Goal: Transaction & Acquisition: Purchase product/service

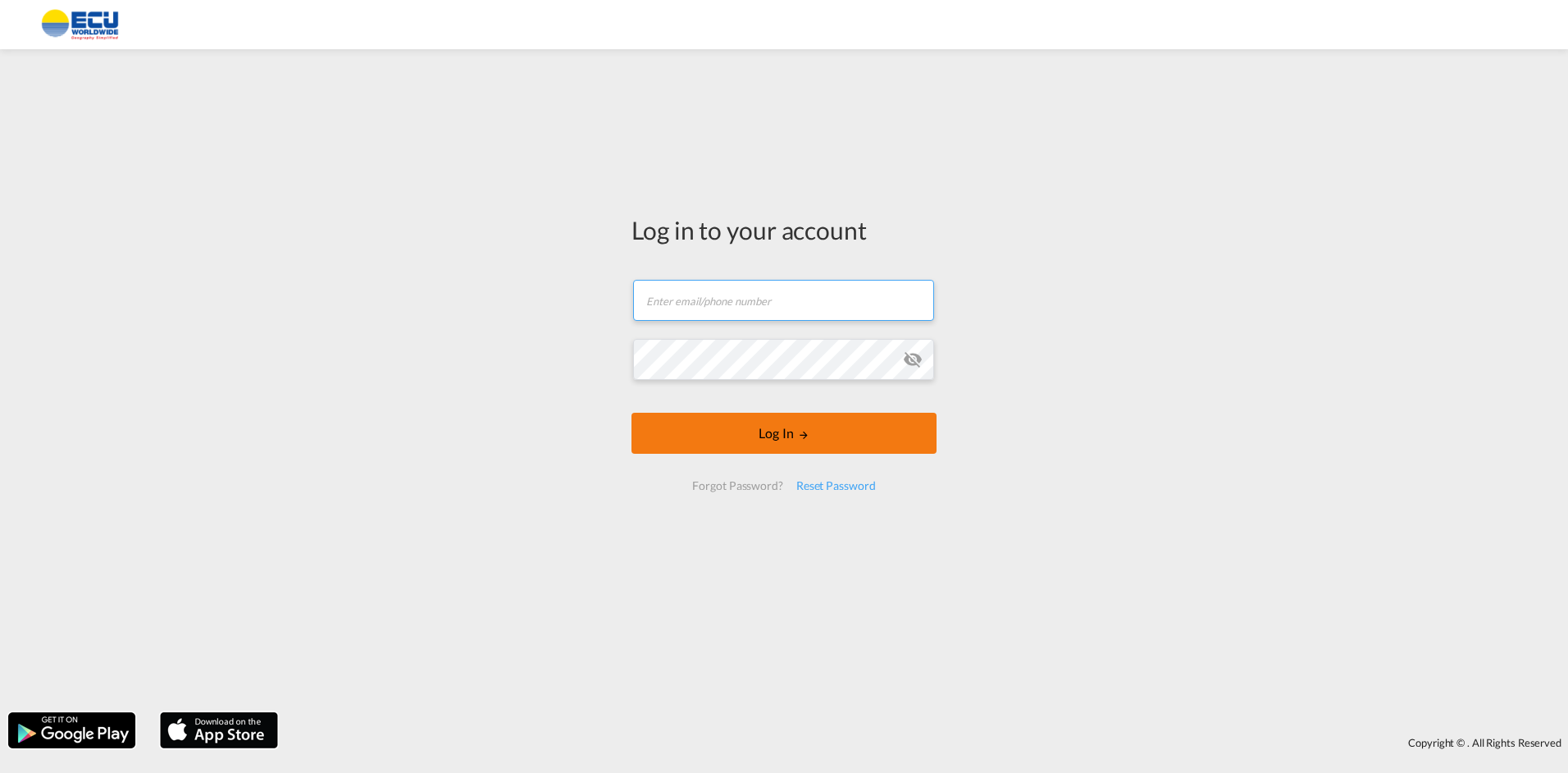
type input "[PERSON_NAME][EMAIL_ADDRESS][DOMAIN_NAME]"
click at [892, 428] on button "Log In" at bounding box center [784, 433] width 305 height 41
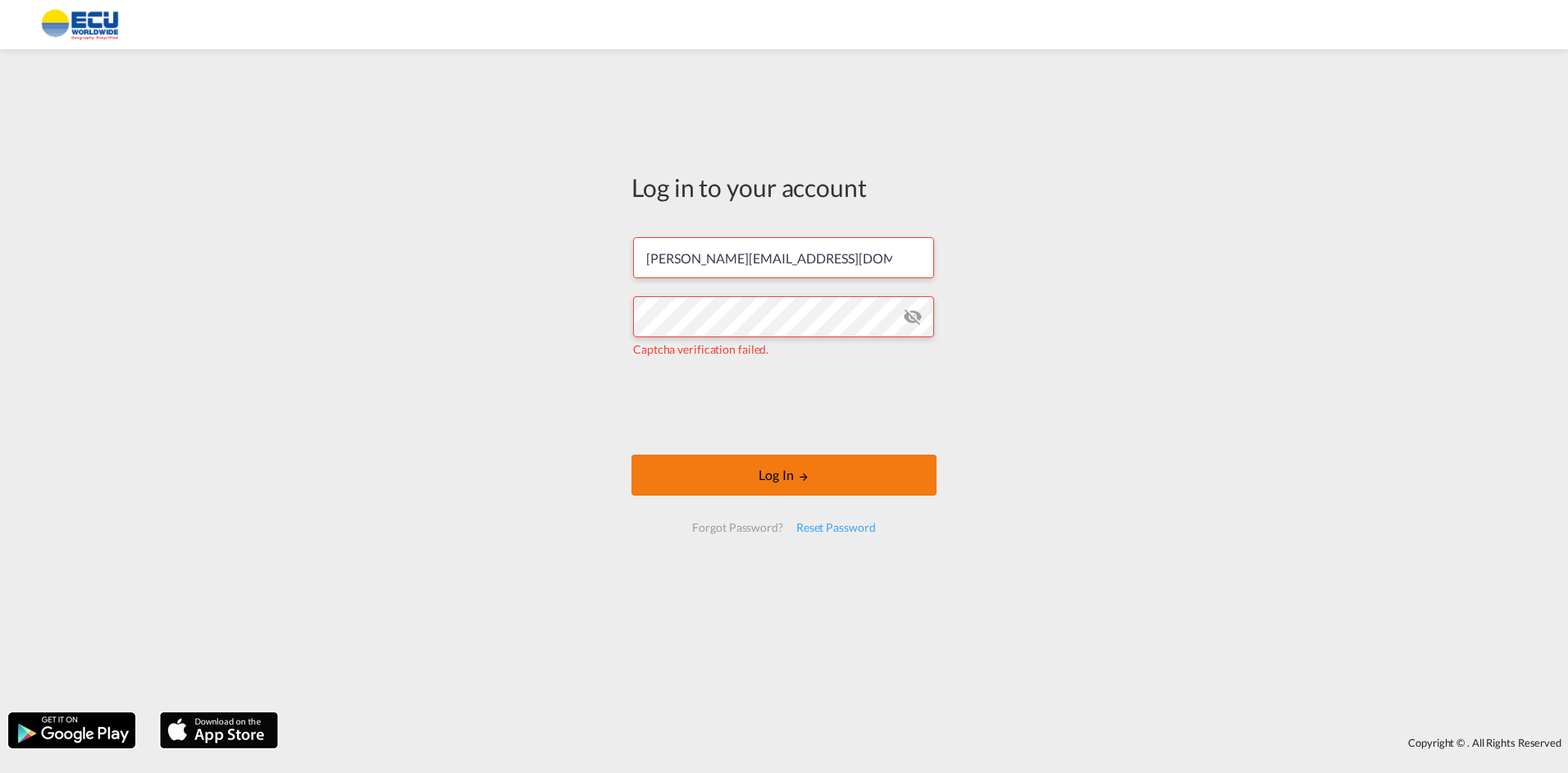
click at [679, 470] on button "Log In" at bounding box center [784, 475] width 305 height 41
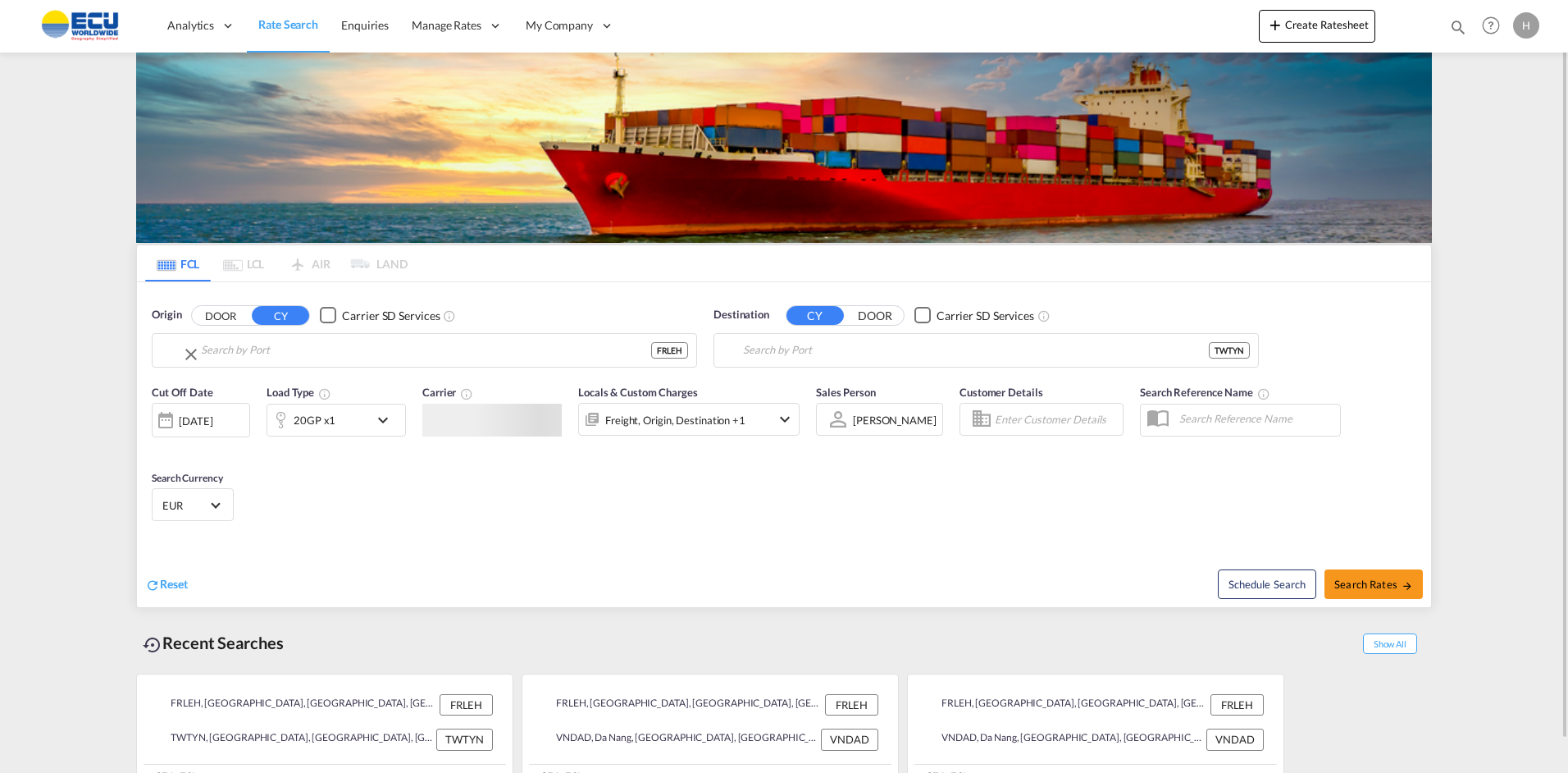
type input "[GEOGRAPHIC_DATA], [GEOGRAPHIC_DATA]"
click at [802, 344] on input "Taoyuan, TWTYN" at bounding box center [995, 349] width 506 height 24
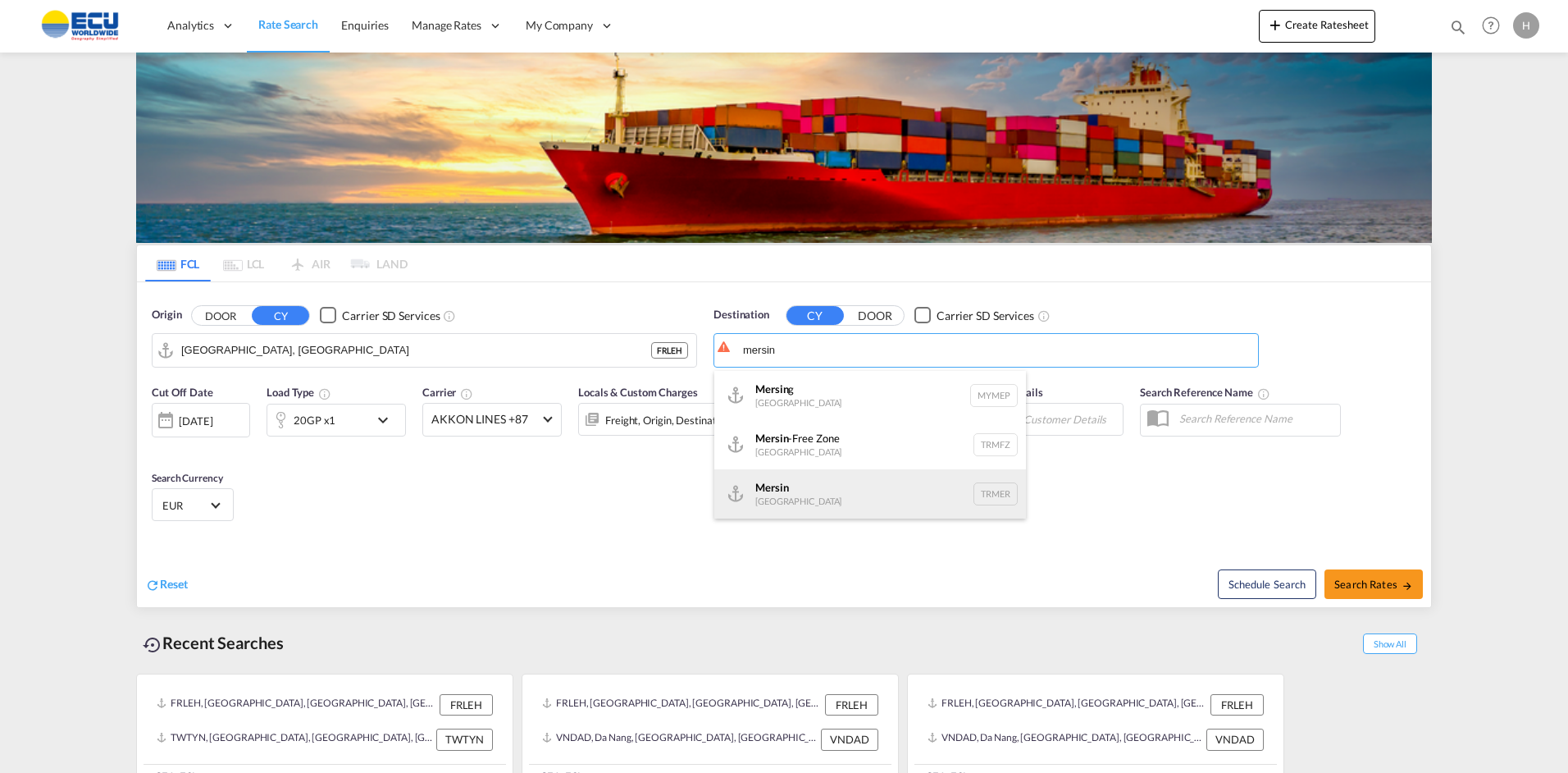
click at [862, 483] on div "Mersin [GEOGRAPHIC_DATA] TRMER" at bounding box center [869, 494] width 311 height 49
type input "Mersin, TRMER"
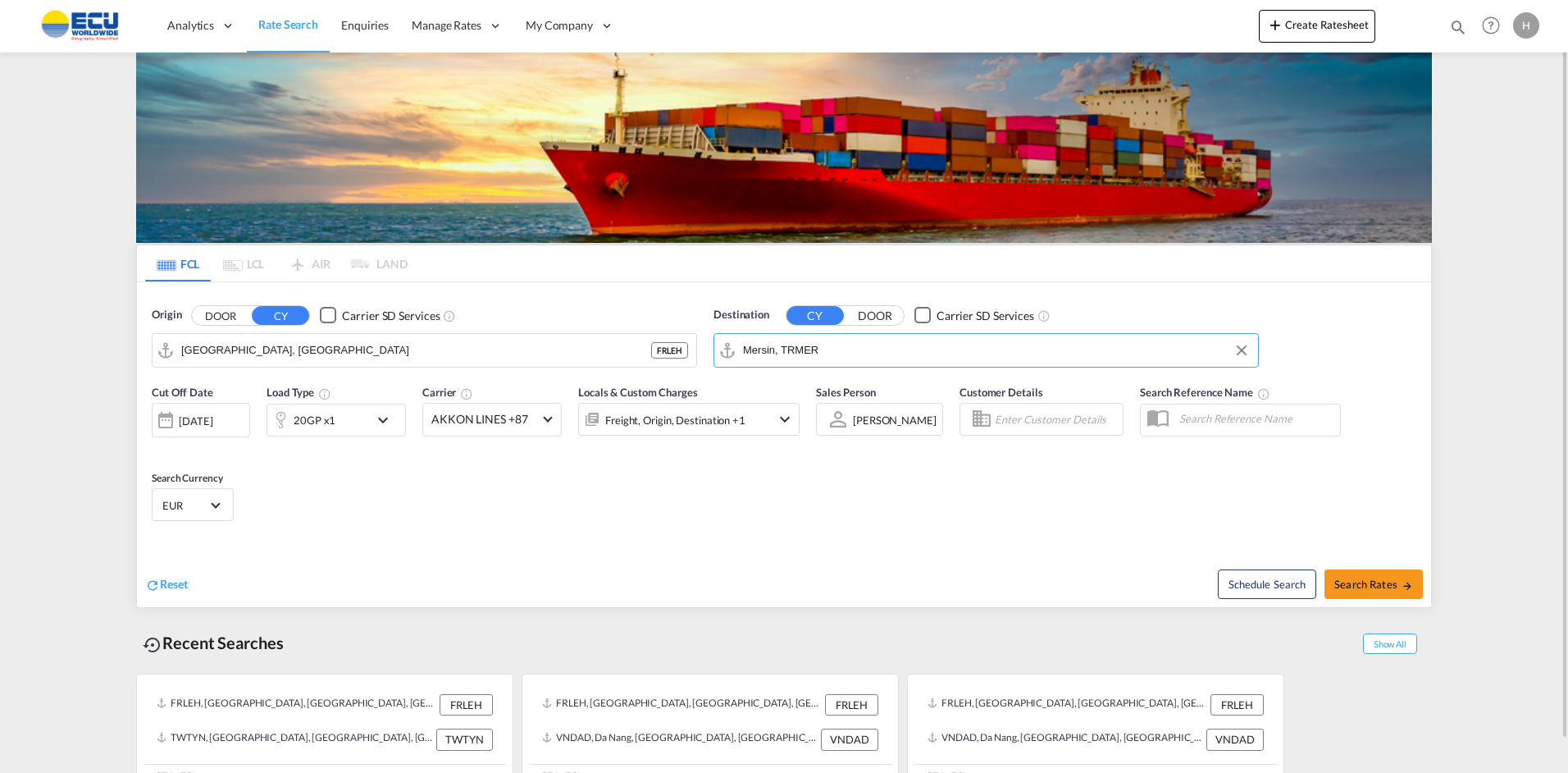
click at [386, 410] on md-icon "icon-chevron-down" at bounding box center [386, 420] width 28 height 20
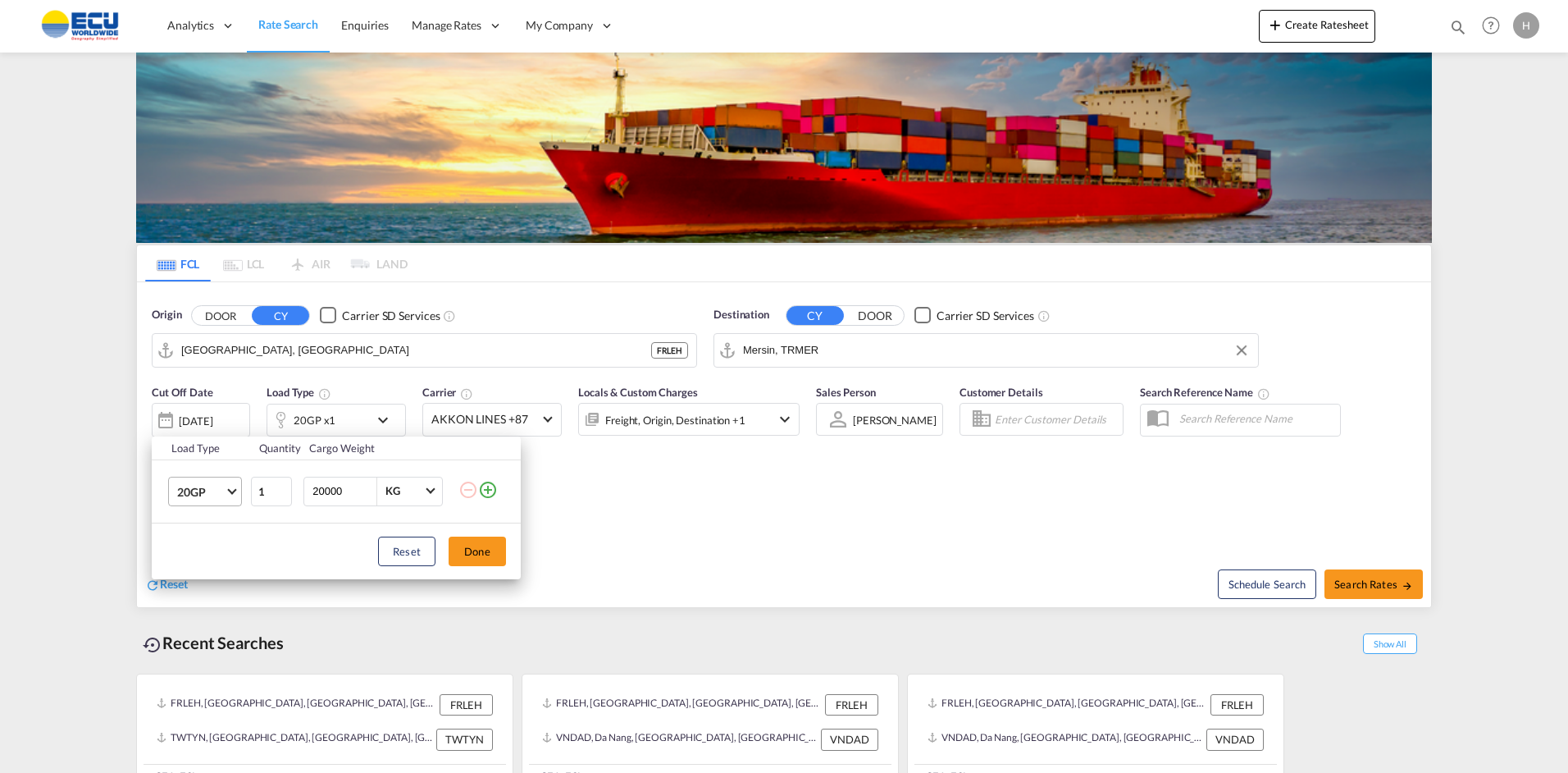
click at [227, 496] on md-select-value "20GP" at bounding box center [208, 491] width 65 height 28
click at [198, 577] on div "40HC" at bounding box center [192, 570] width 30 height 17
click at [480, 543] on button "Done" at bounding box center [477, 551] width 58 height 29
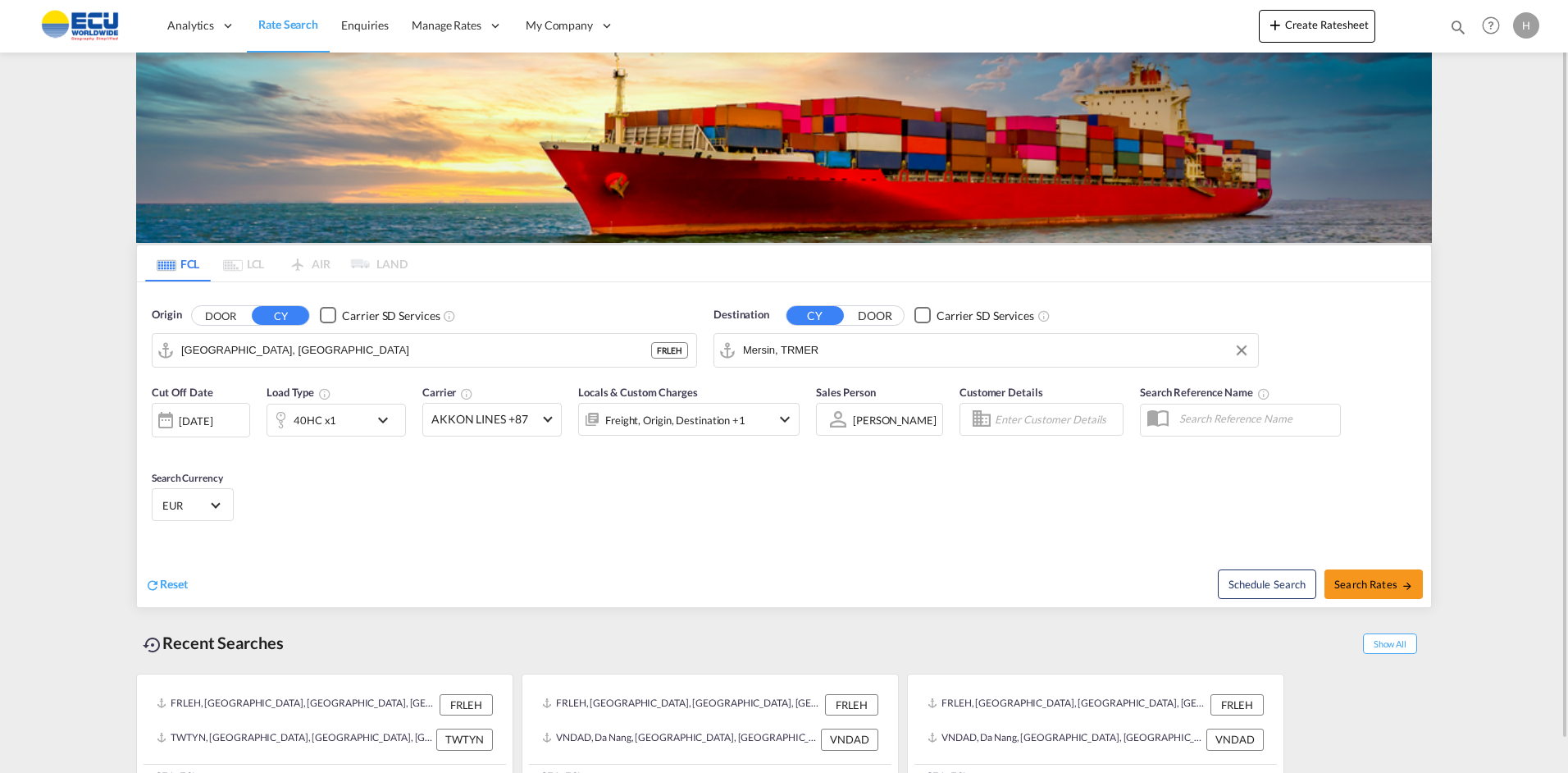
click at [544, 438] on div "Cut Off Date [DATE] [DATE] Load Type 40HC x1 Carrier AKKON LINES +87 Online Rat…" at bounding box center [475, 418] width 648 height 69
click at [544, 424] on md-select-value "AKKON LINES +87" at bounding box center [492, 419] width 138 height 32
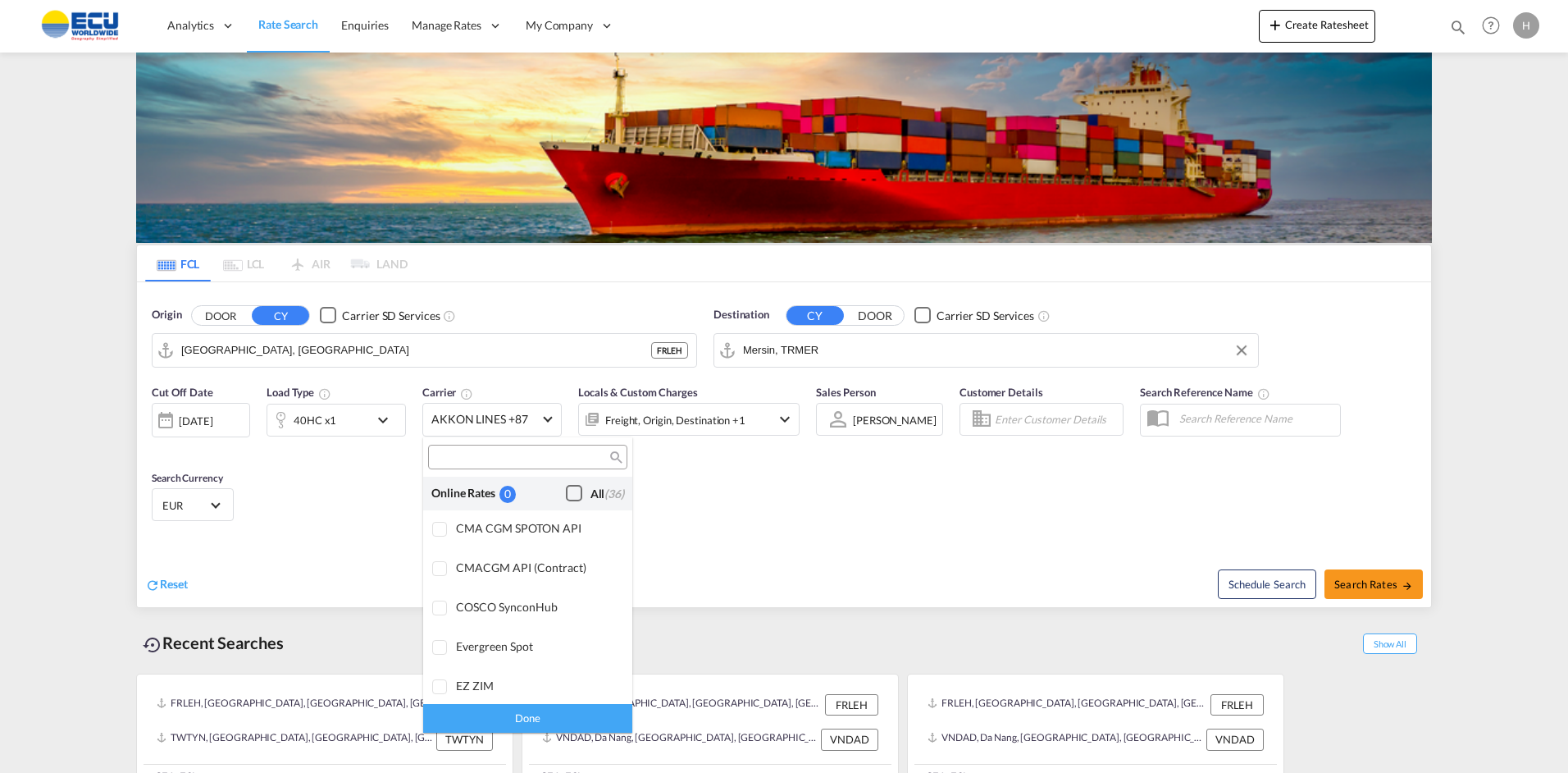
click at [566, 486] on div "Checkbox No Ink" at bounding box center [574, 493] width 17 height 17
click at [526, 712] on div "Done" at bounding box center [528, 717] width 209 height 28
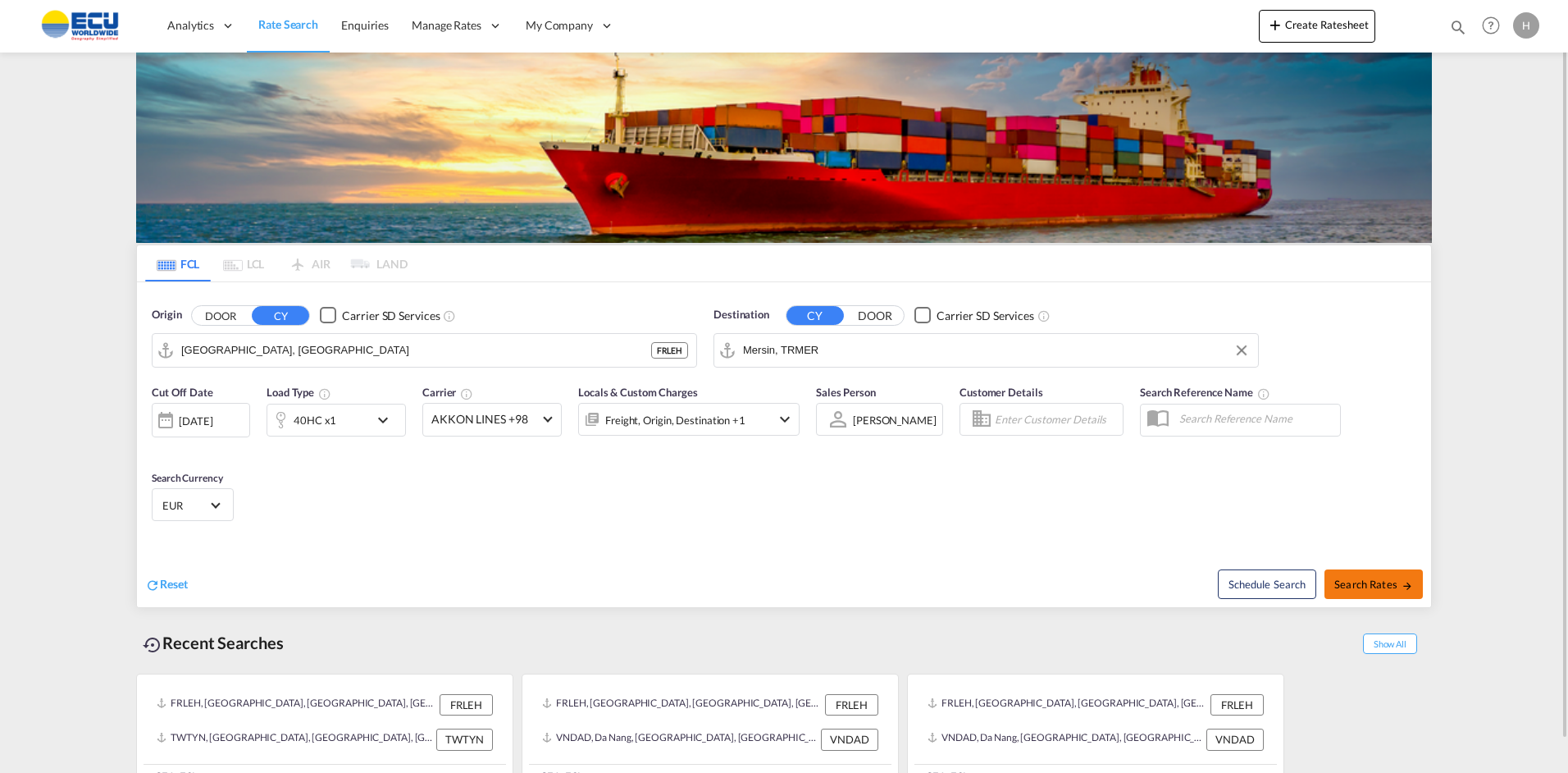
click at [1355, 578] on span "Search Rates" at bounding box center [1373, 584] width 79 height 13
type input "FRLEH to TRMER / [DATE]"
